Goal: Task Accomplishment & Management: Use online tool/utility

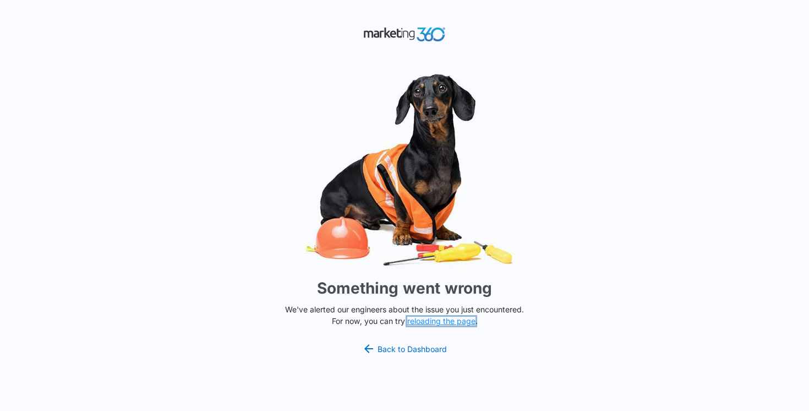
click at [419, 319] on button "reloading the page" at bounding box center [441, 321] width 68 height 9
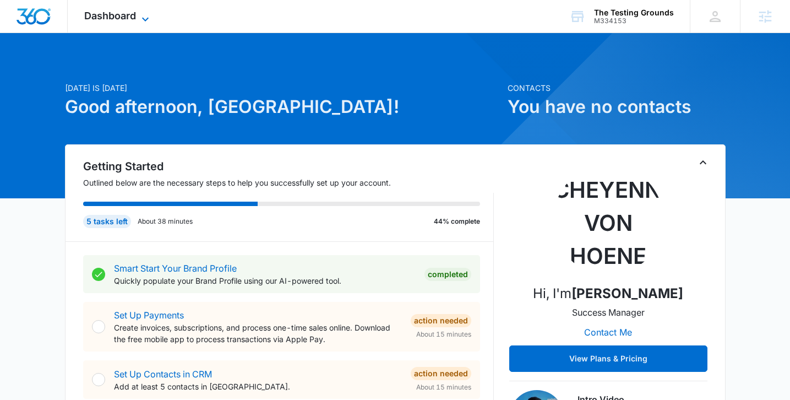
click at [143, 14] on icon at bounding box center [145, 19] width 13 height 13
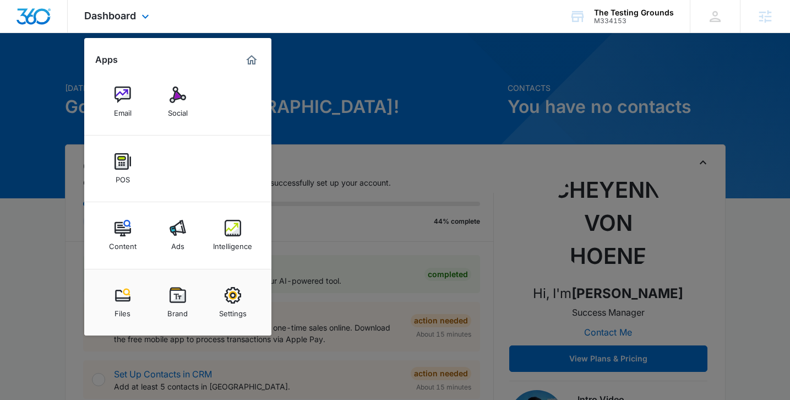
click at [367, 9] on div "Dashboard Apps Email Social POS Content Ads Intelligence Files Brand Settings T…" at bounding box center [395, 16] width 790 height 33
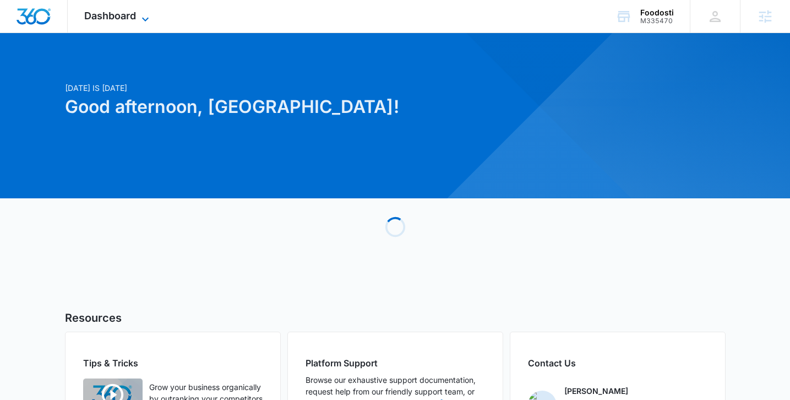
click at [149, 13] on icon at bounding box center [145, 19] width 13 height 13
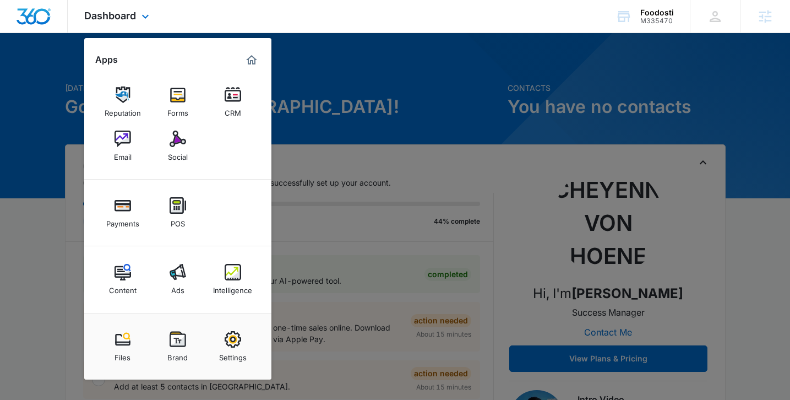
scroll to position [17, 0]
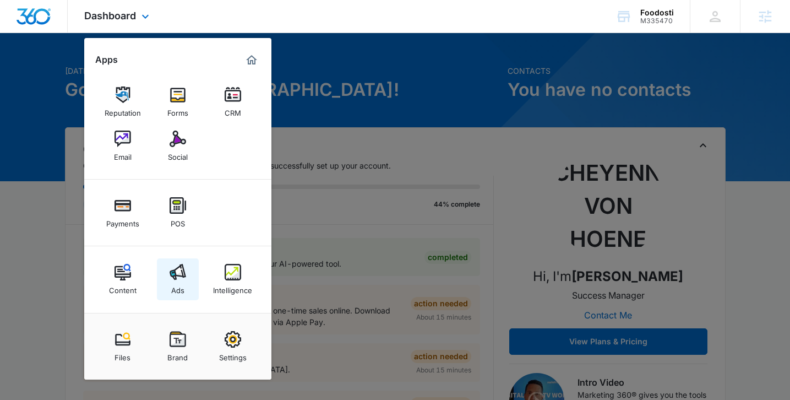
click at [184, 283] on link "Ads" at bounding box center [178, 279] width 42 height 42
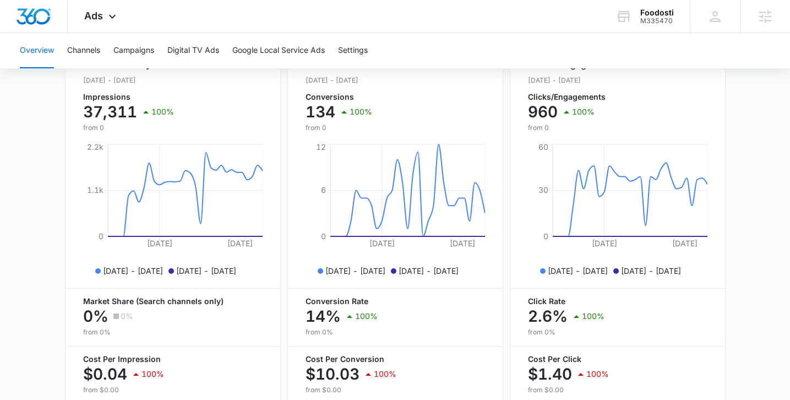
scroll to position [503, 0]
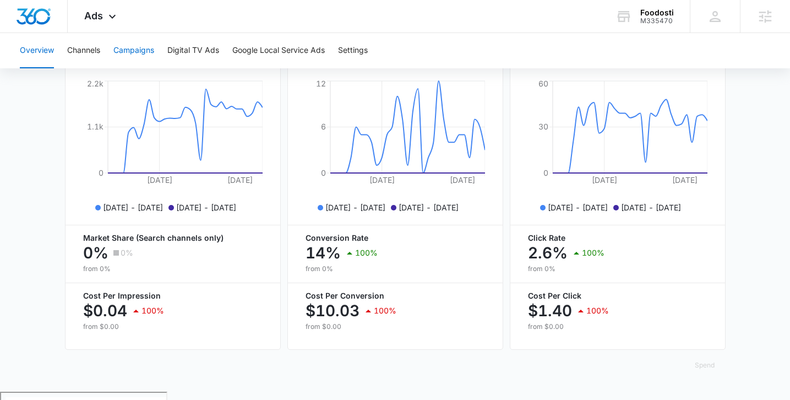
click at [127, 56] on button "Campaigns" at bounding box center [133, 50] width 41 height 35
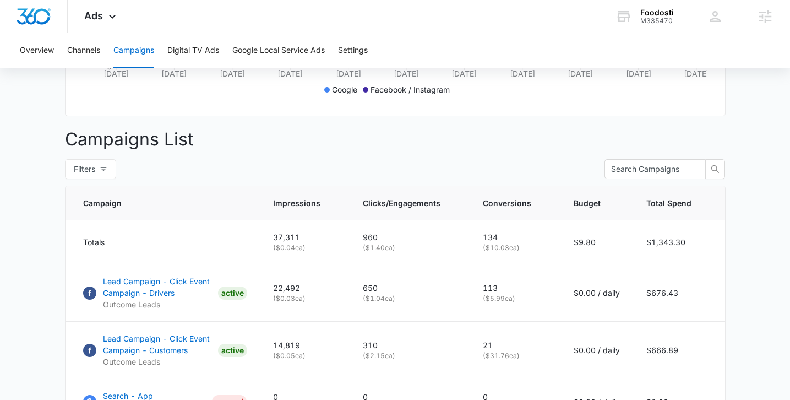
scroll to position [351, 0]
drag, startPoint x: 106, startPoint y: 252, endPoint x: 79, endPoint y: 252, distance: 26.4
click at [79, 252] on td "Totals" at bounding box center [163, 243] width 194 height 44
click at [48, 239] on main "Campaigns Filters [DATE] [DATE] Overall Results Impressions 37.3k 100% 0 previo…" at bounding box center [395, 179] width 790 height 853
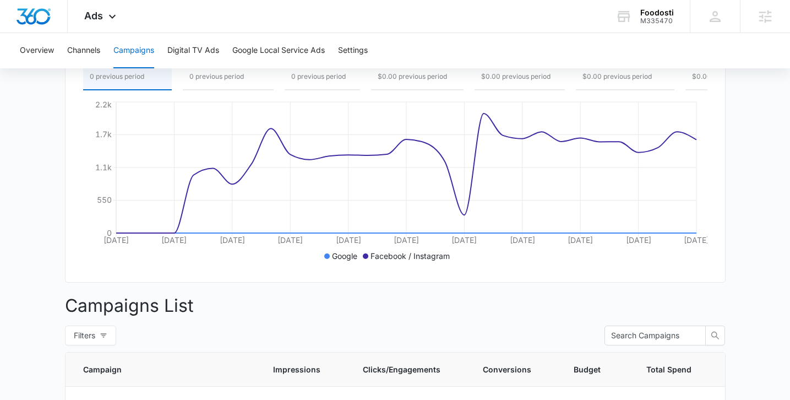
scroll to position [0, 0]
